Goal: Information Seeking & Learning: Learn about a topic

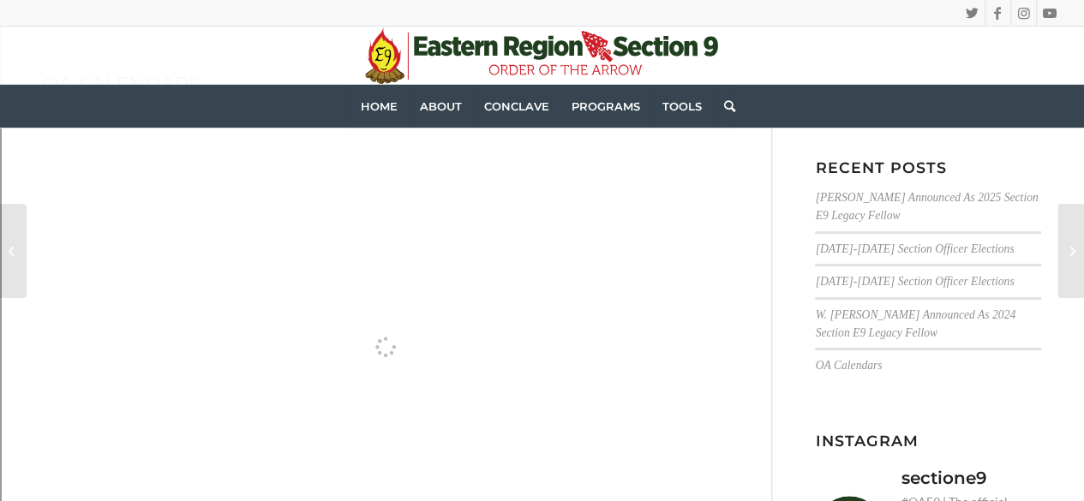
scroll to position [201, 0]
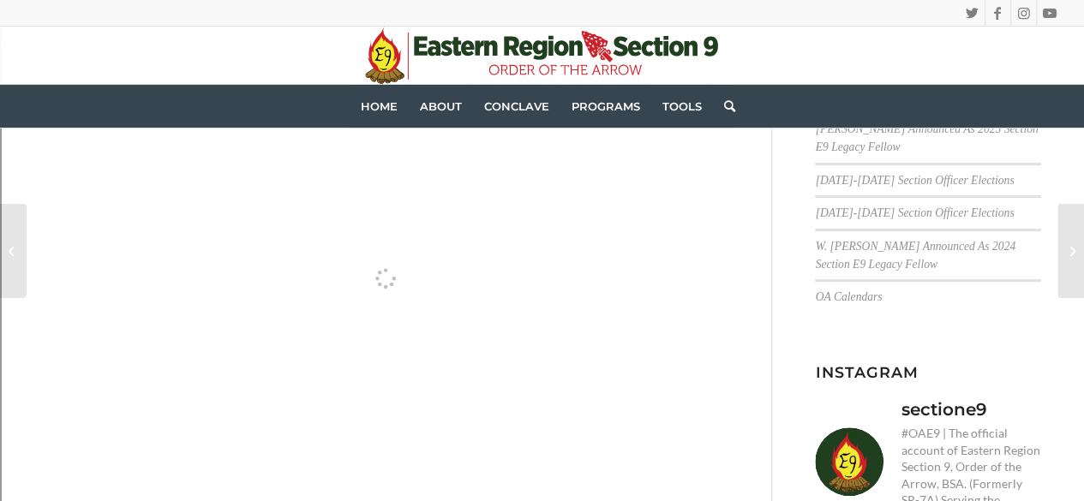
select select "202508"
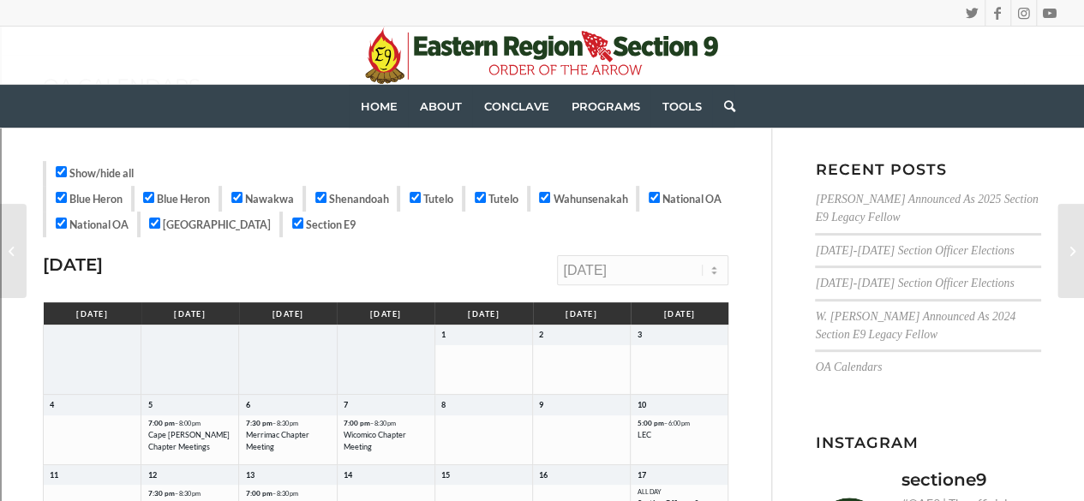
scroll to position [131, 0]
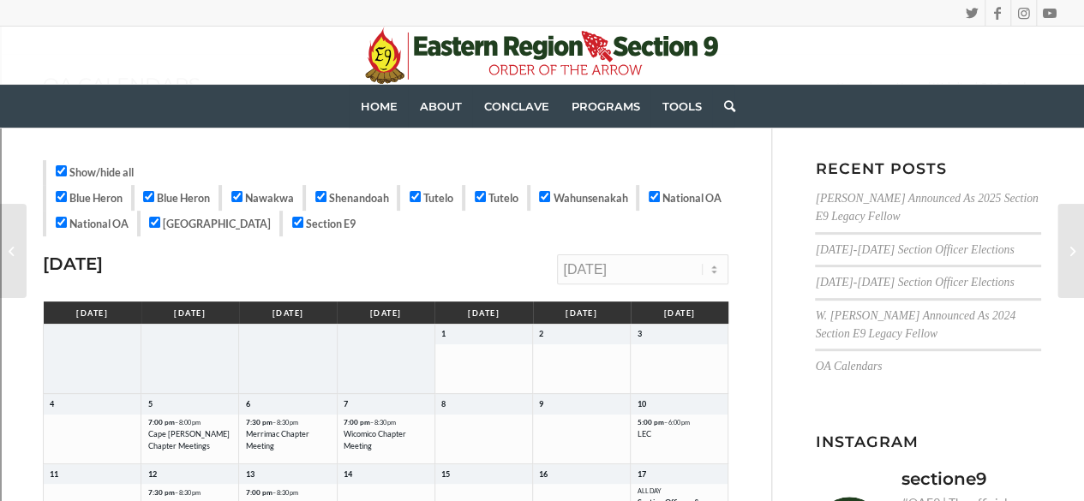
click at [62, 195] on input "Blue Heron" at bounding box center [61, 196] width 11 height 11
checkbox input "false"
click at [154, 195] on input "Blue Heron" at bounding box center [148, 196] width 11 height 11
checkbox input "false"
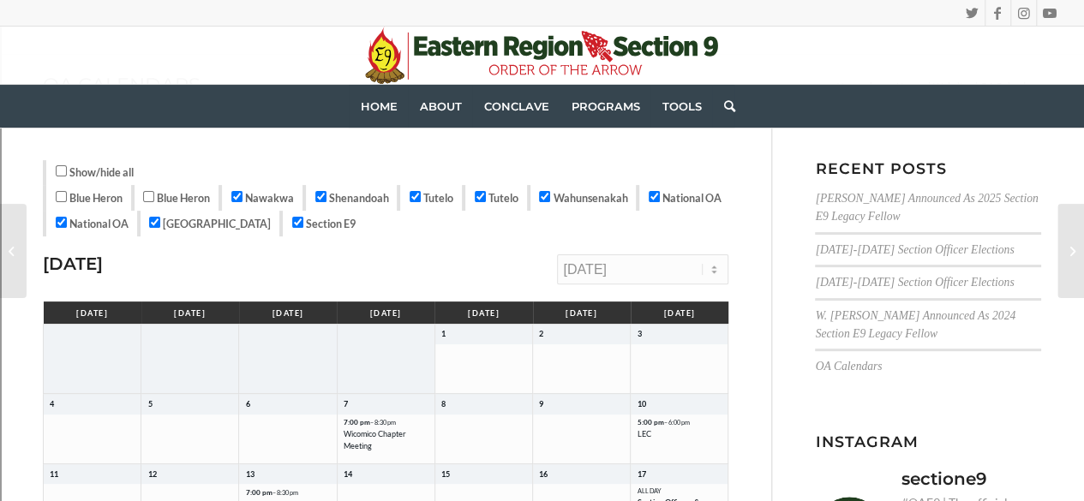
click at [247, 189] on div "Nawakwa" at bounding box center [259, 198] width 81 height 26
click at [237, 196] on input "Nawakwa" at bounding box center [236, 196] width 11 height 11
checkbox input "false"
click at [421, 196] on input "Tutelo" at bounding box center [415, 196] width 11 height 11
checkbox input "false"
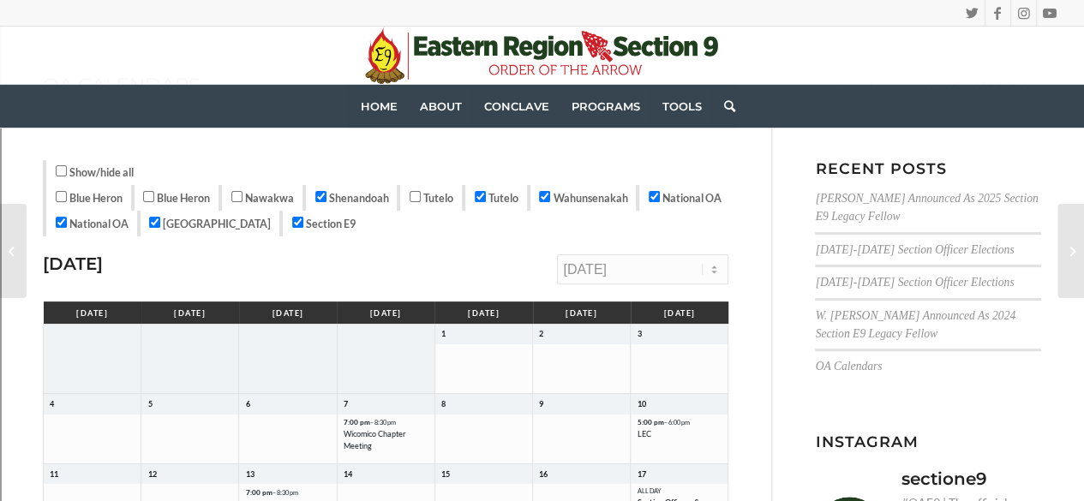
click at [486, 198] on input "Tutelo" at bounding box center [480, 196] width 11 height 11
checkbox input "false"
click at [550, 194] on input "Wahunsenakah" at bounding box center [544, 196] width 11 height 11
checkbox input "false"
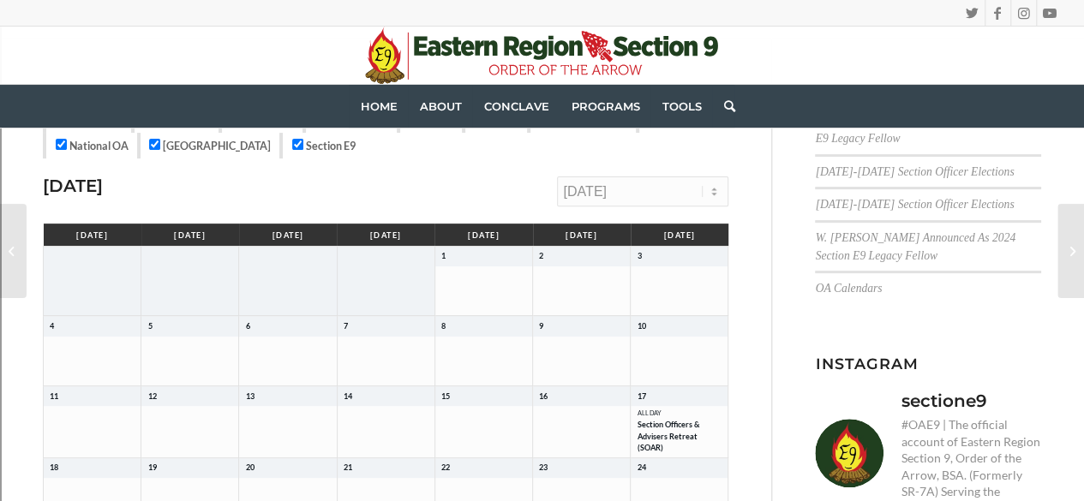
scroll to position [178, 0]
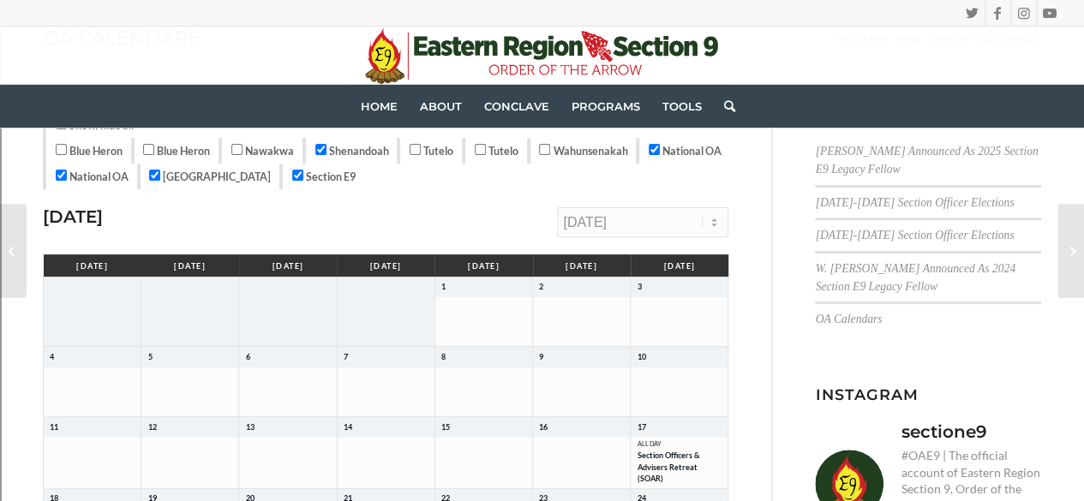
click at [604, 227] on select "[DATE] [DATE] [DATE] [DATE] [DATE] [DATE] [DATE] [DATE] [DATE] [DATE] [DATE] [D…" at bounding box center [642, 222] width 171 height 30
click at [557, 207] on select "[DATE] [DATE] [DATE] [DATE] [DATE] [DATE] [DATE] [DATE] [DATE] [DATE] [DATE] [D…" at bounding box center [642, 222] width 171 height 30
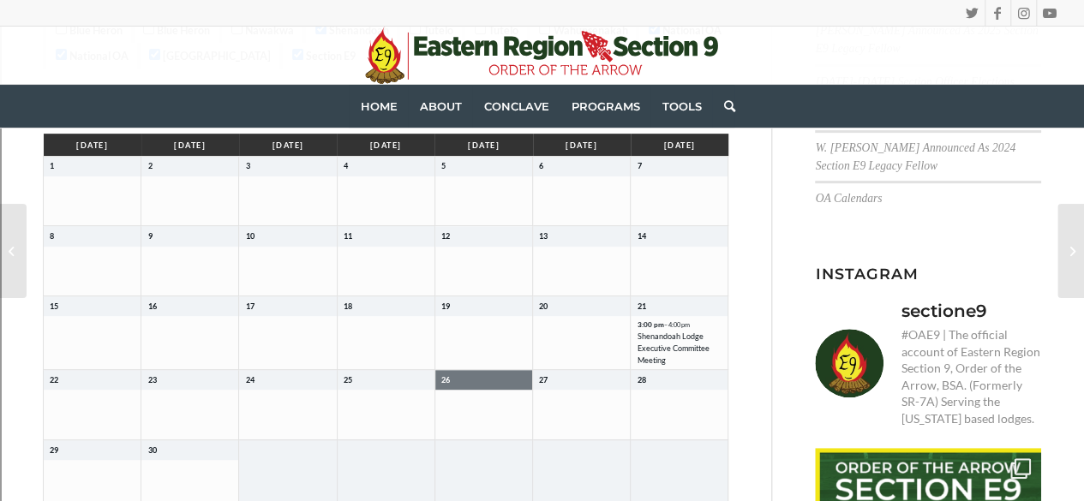
scroll to position [298, 0]
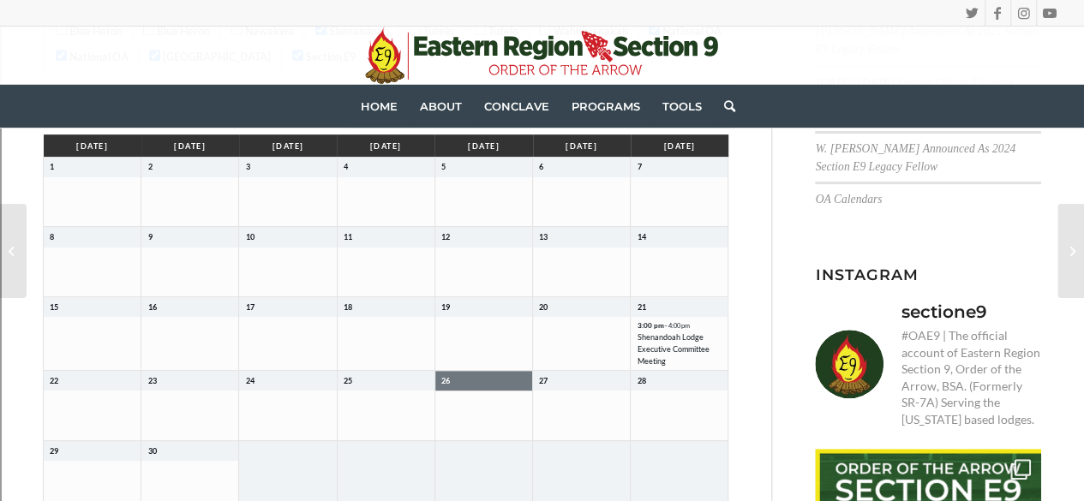
click at [672, 344] on span "Shenandoah Lodge Executive Committee Meeting" at bounding box center [679, 349] width 85 height 35
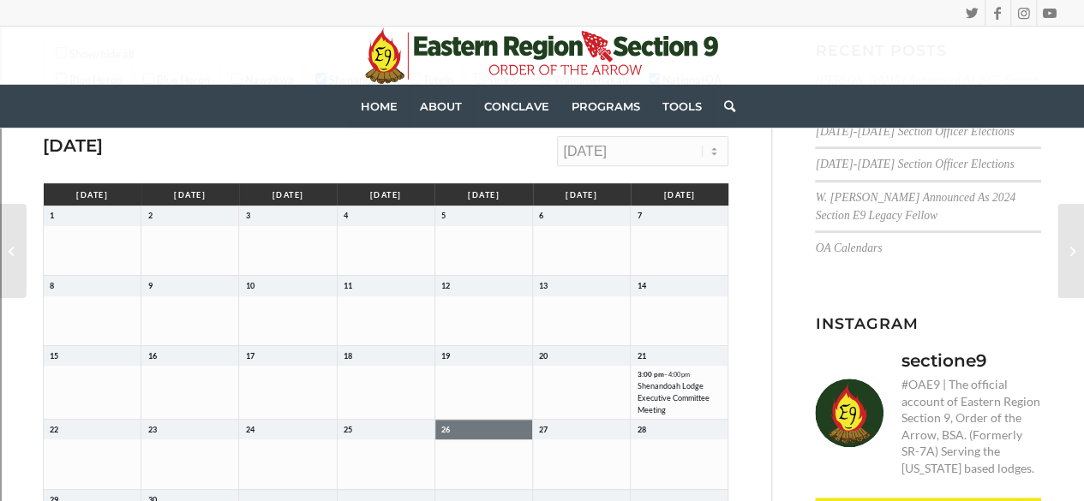
scroll to position [247, 0]
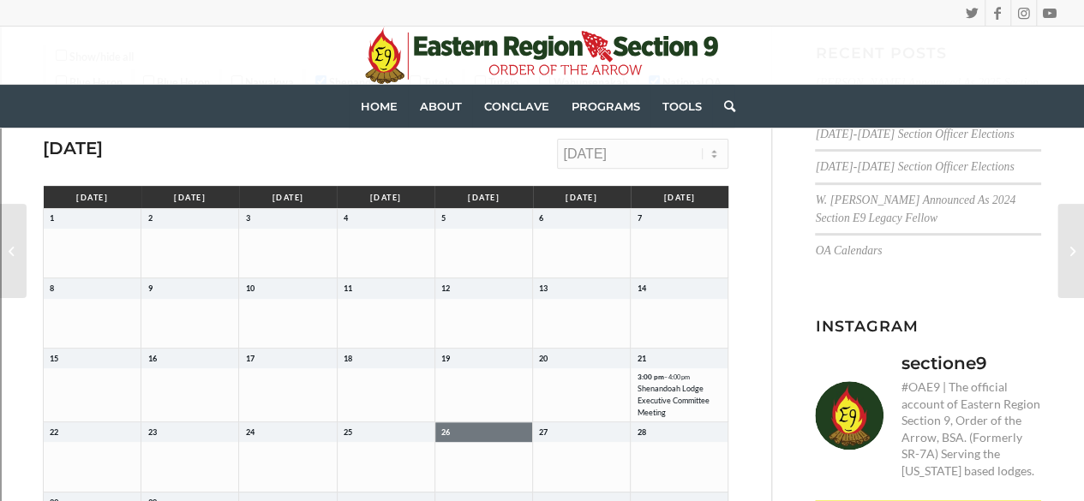
click at [617, 146] on select "[DATE] [DATE] [DATE] [DATE] [DATE] [DATE] [DATE] [DATE] [DATE] [DATE] [DATE] [D…" at bounding box center [642, 154] width 171 height 30
select select "202510"
click at [557, 139] on select "[DATE] [DATE] [DATE] [DATE] [DATE] [DATE] [DATE] [DATE] [DATE] [DATE] [DATE] [D…" at bounding box center [642, 154] width 171 height 30
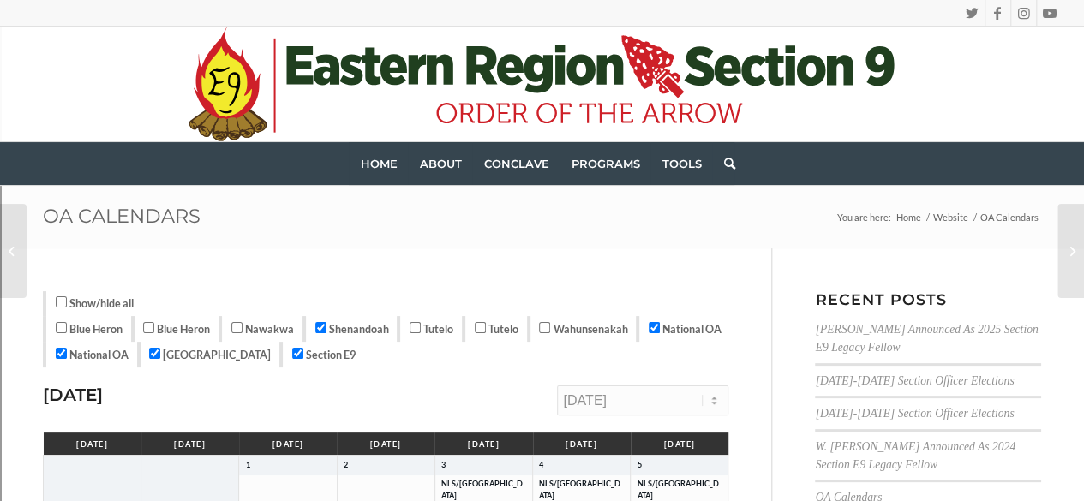
click at [160, 353] on input "[GEOGRAPHIC_DATA]" at bounding box center [154, 353] width 11 height 11
checkbox input "false"
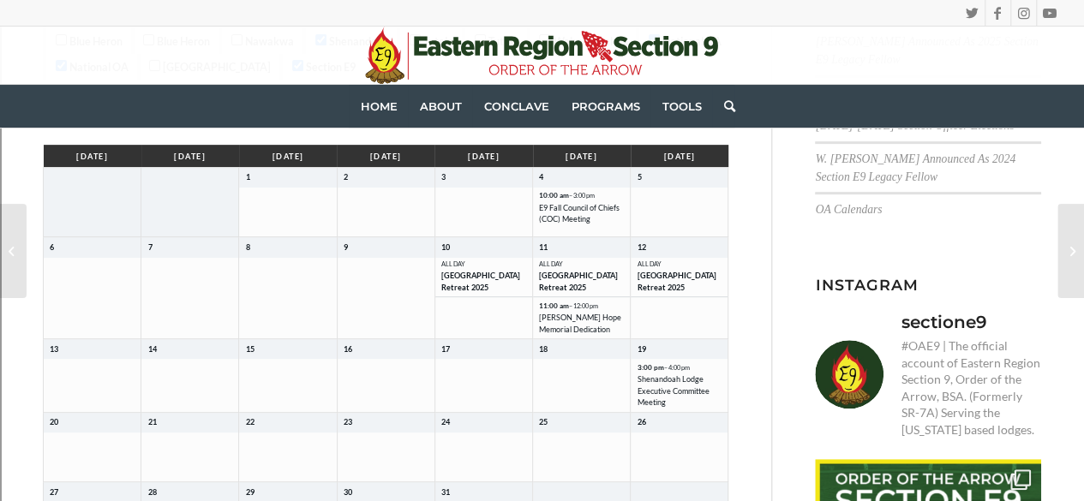
scroll to position [287, 0]
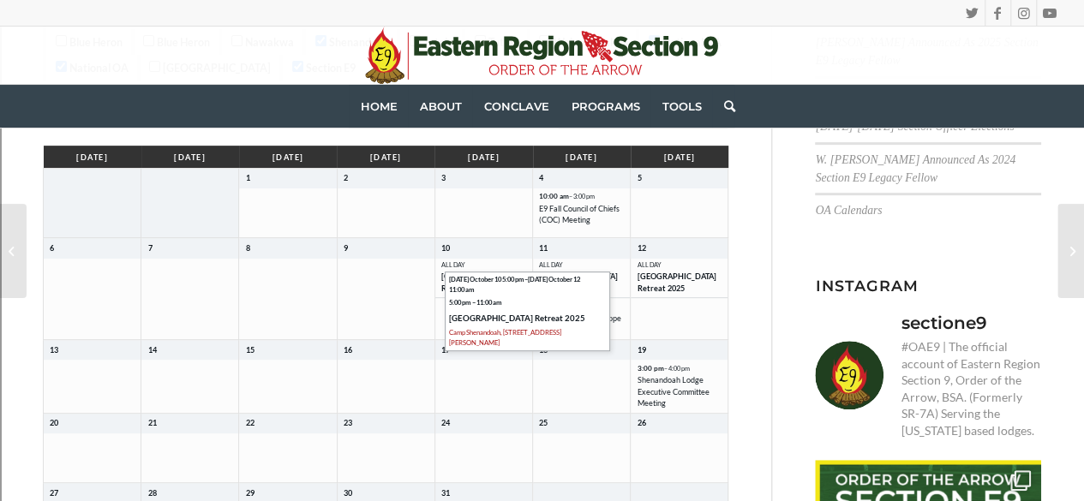
click at [568, 316] on span "[GEOGRAPHIC_DATA] Retreat 2025" at bounding box center [527, 318] width 156 height 13
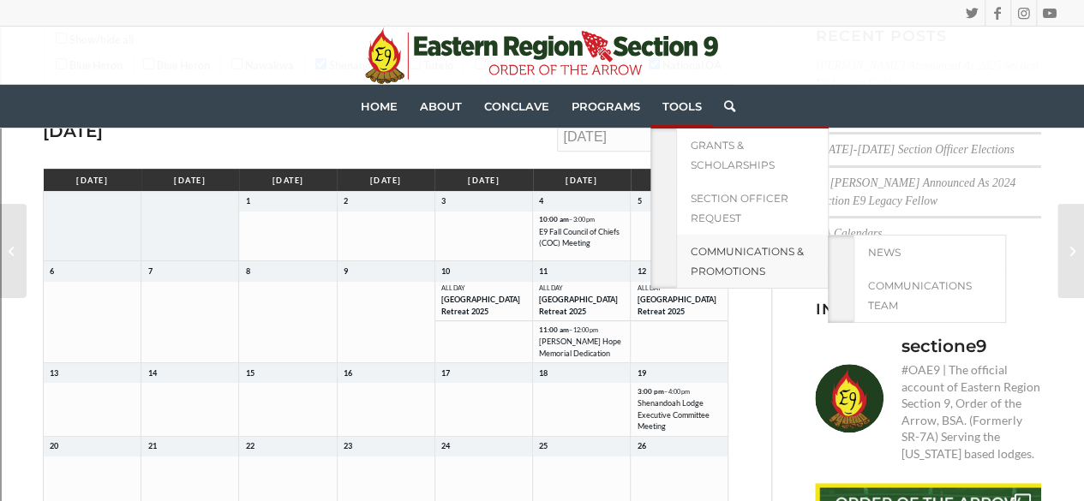
scroll to position [200, 0]
